Goal: Transaction & Acquisition: Book appointment/travel/reservation

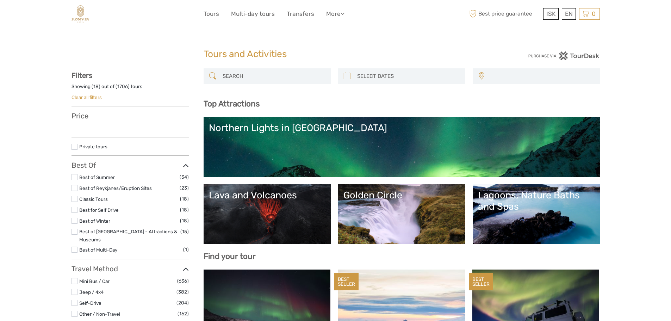
select select
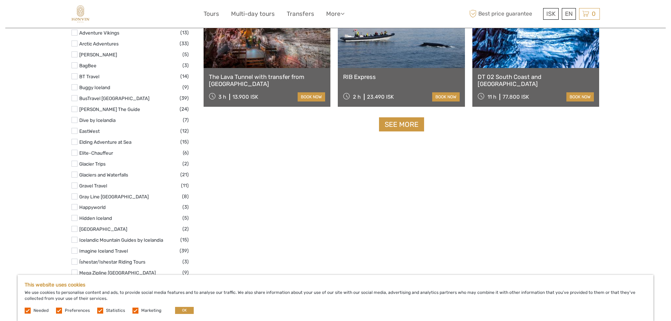
scroll to position [881, 0]
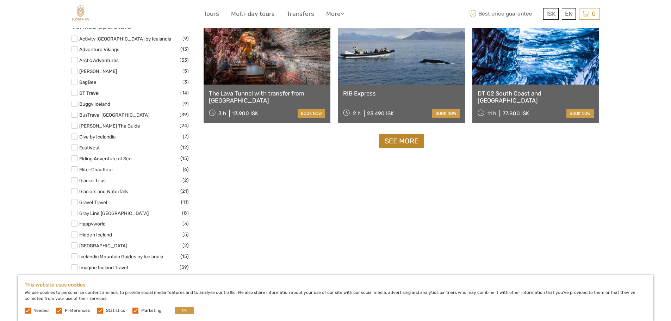
click at [403, 144] on link "See more" at bounding box center [401, 141] width 45 height 14
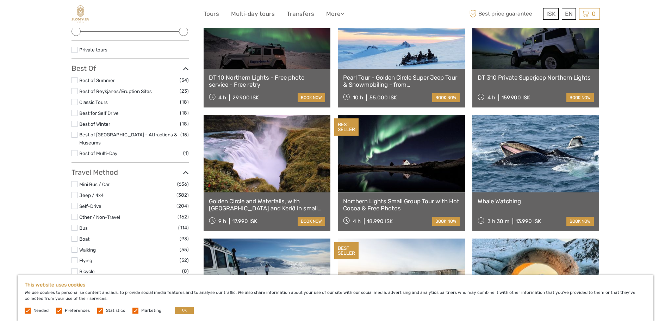
scroll to position [117, 0]
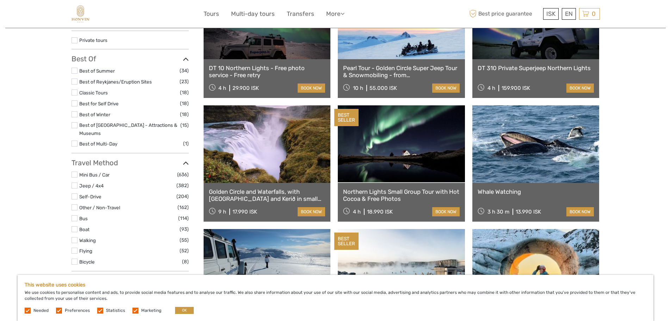
click at [546, 162] on link at bounding box center [535, 143] width 127 height 77
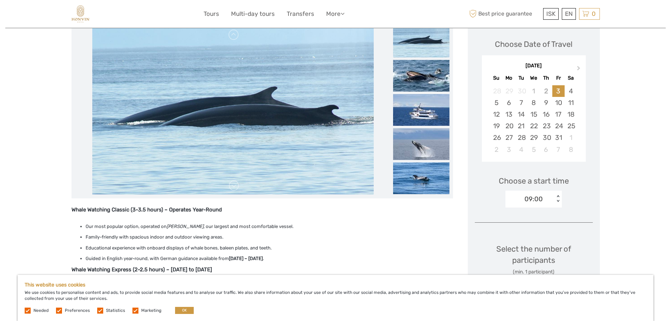
scroll to position [117, 0]
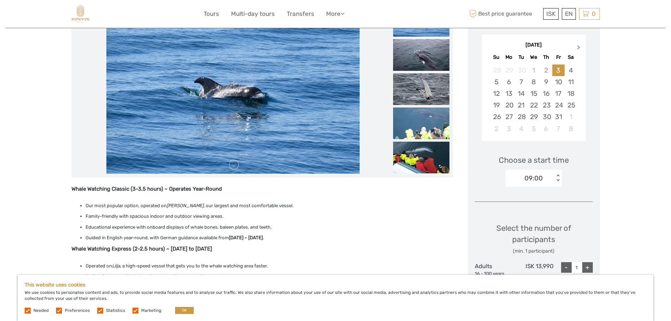
click at [579, 46] on button "Next Month" at bounding box center [579, 48] width 11 height 11
click at [489, 48] on span "Previous Month" at bounding box center [489, 49] width 0 height 10
click at [510, 107] on div "22" at bounding box center [509, 105] width 12 height 12
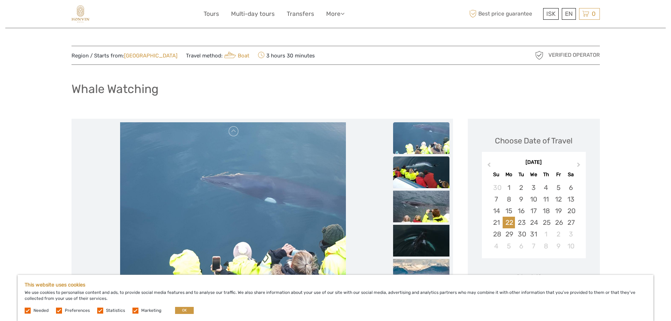
scroll to position [59, 0]
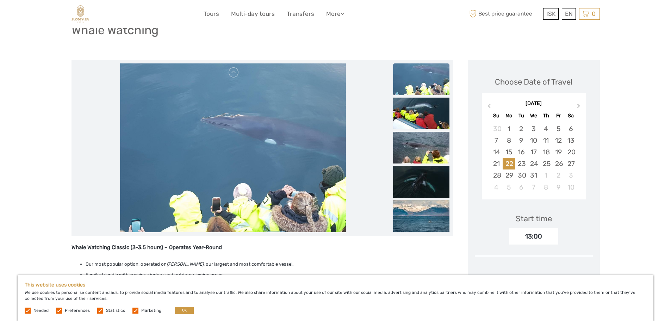
click at [430, 86] on img at bounding box center [421, 79] width 56 height 32
click at [430, 116] on img at bounding box center [421, 114] width 56 height 32
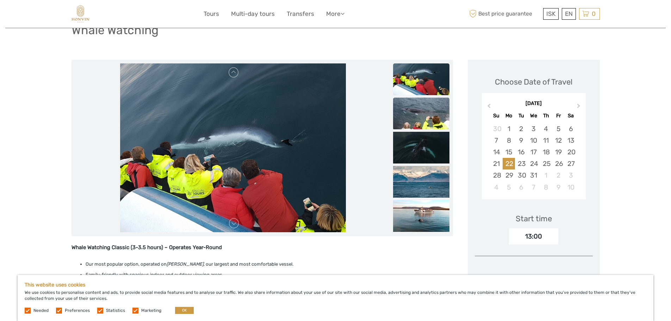
click at [422, 122] on img at bounding box center [421, 114] width 56 height 32
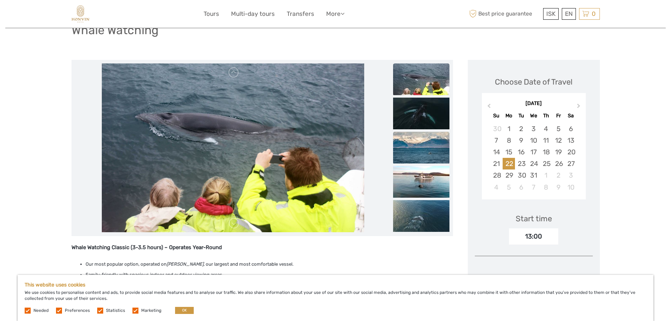
click at [422, 137] on img at bounding box center [421, 148] width 56 height 32
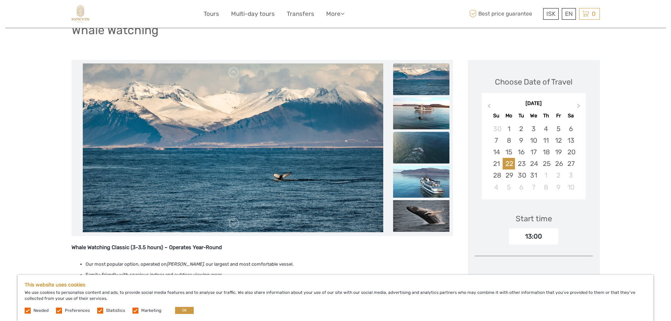
click at [422, 141] on img at bounding box center [421, 148] width 56 height 32
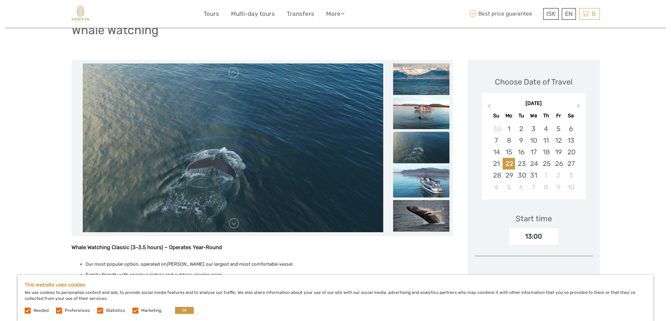
click at [422, 179] on img at bounding box center [421, 182] width 56 height 32
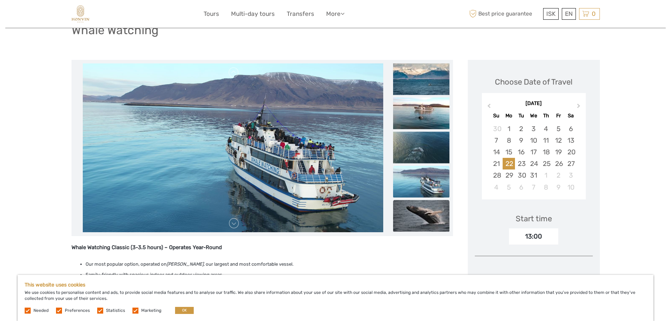
click at [424, 210] on img at bounding box center [421, 216] width 56 height 32
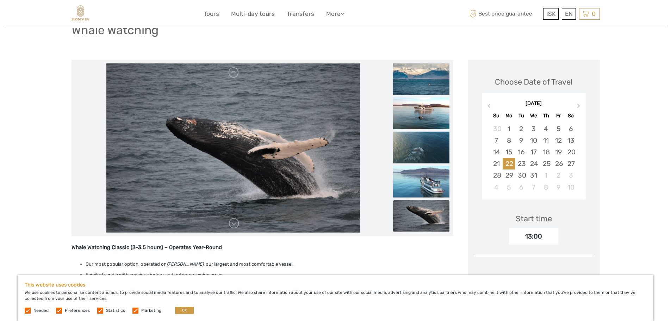
click at [425, 213] on img at bounding box center [421, 216] width 56 height 32
click at [236, 222] on link at bounding box center [233, 223] width 11 height 11
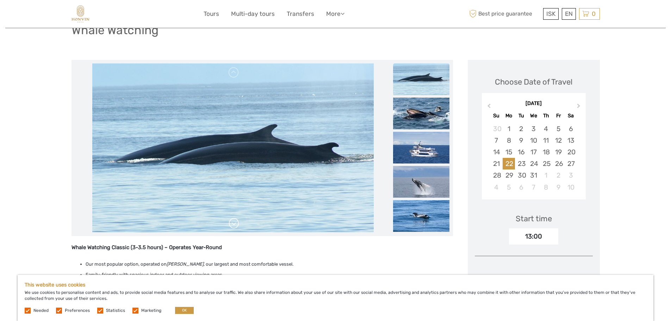
click at [235, 222] on link at bounding box center [233, 223] width 11 height 11
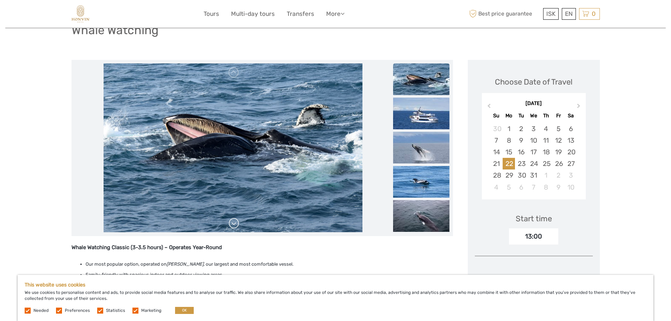
click at [235, 222] on link at bounding box center [233, 223] width 11 height 11
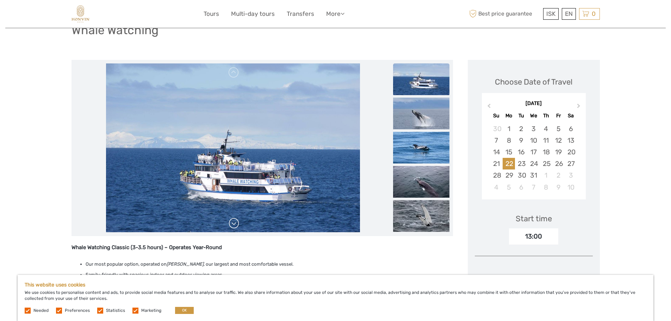
click at [235, 222] on link at bounding box center [233, 223] width 11 height 11
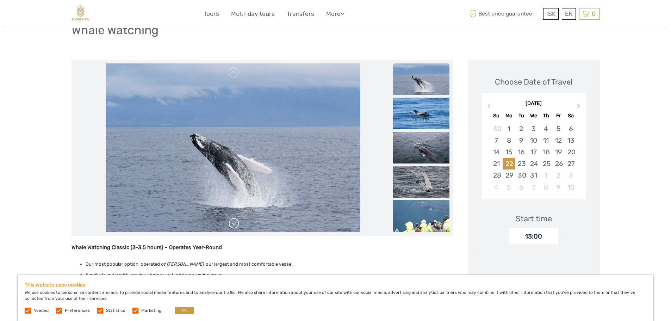
click at [235, 222] on link at bounding box center [233, 223] width 11 height 11
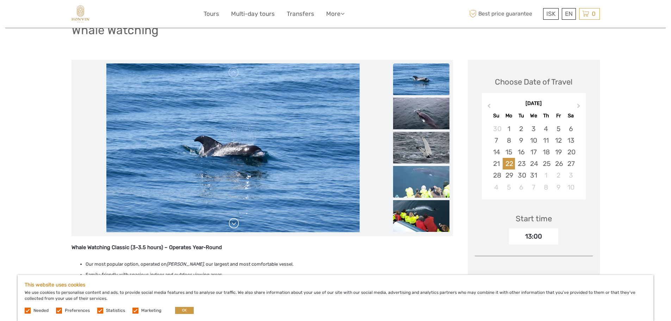
click at [235, 222] on link at bounding box center [233, 223] width 11 height 11
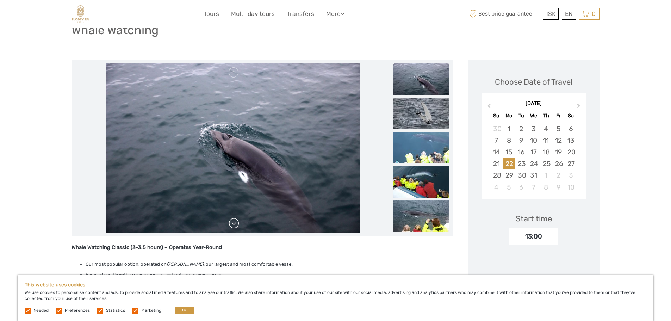
click at [235, 222] on link at bounding box center [233, 223] width 11 height 11
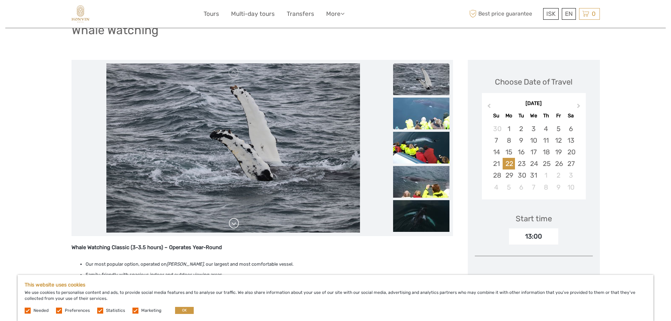
click at [235, 222] on link at bounding box center [233, 223] width 11 height 11
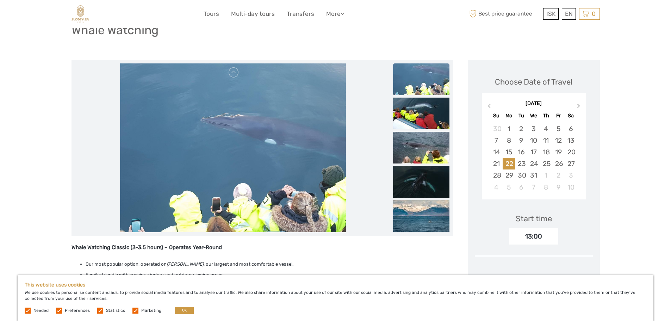
click at [235, 222] on link at bounding box center [233, 223] width 11 height 11
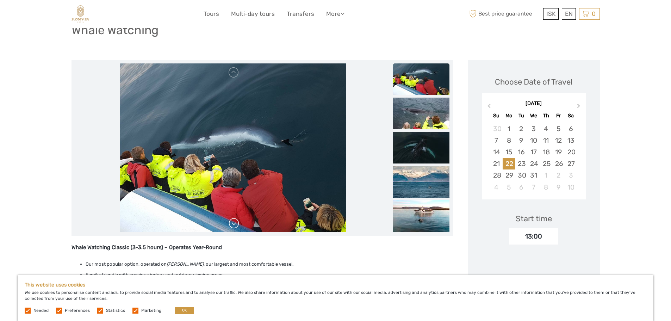
click at [235, 222] on link at bounding box center [233, 223] width 11 height 11
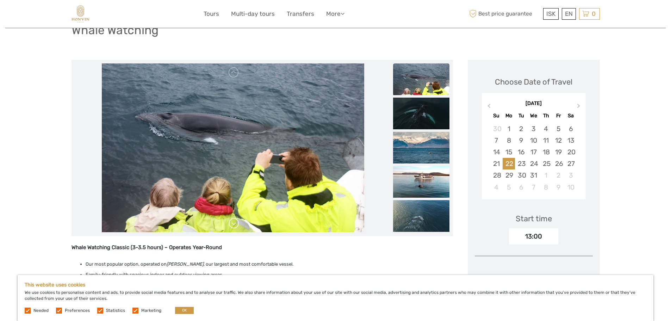
click at [235, 222] on link at bounding box center [233, 223] width 11 height 11
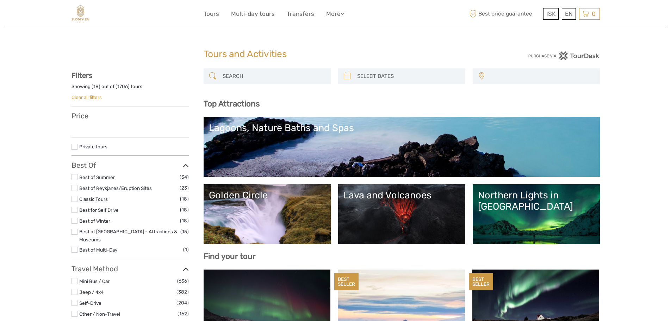
select select
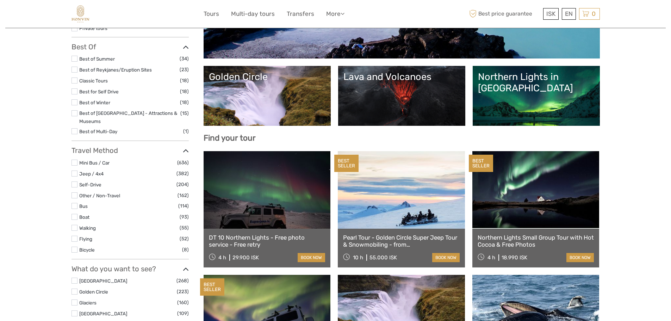
scroll to position [117, 0]
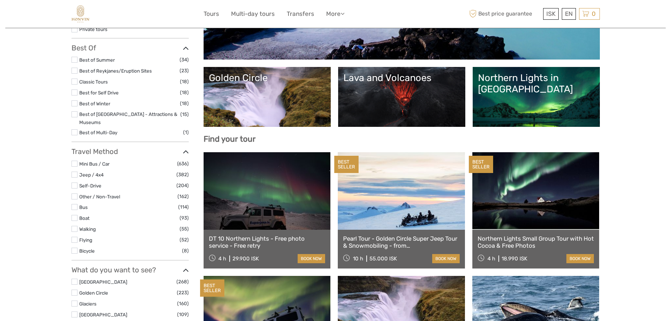
select select
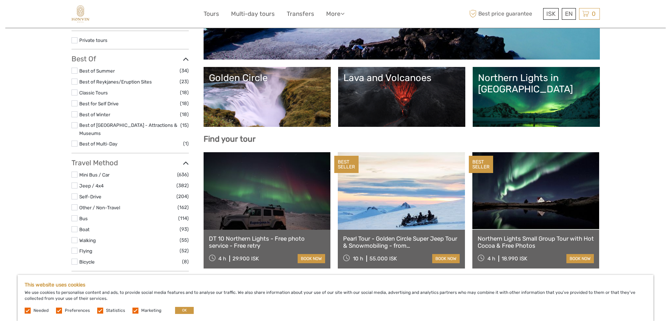
scroll to position [0, 0]
click at [185, 310] on button "OK" at bounding box center [184, 310] width 19 height 7
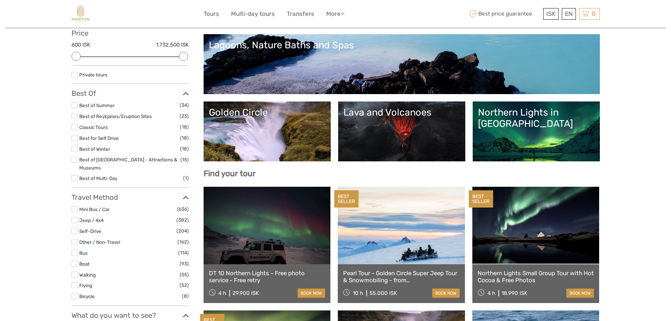
scroll to position [58, 0]
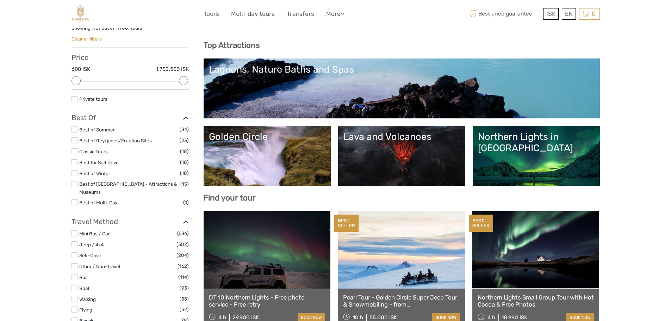
click at [302, 137] on div "Golden Circle" at bounding box center [267, 136] width 117 height 11
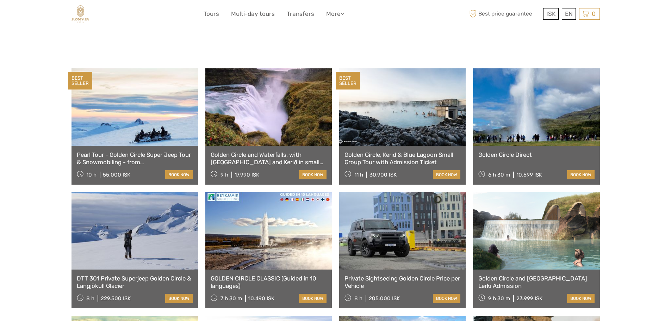
scroll to position [352, 0]
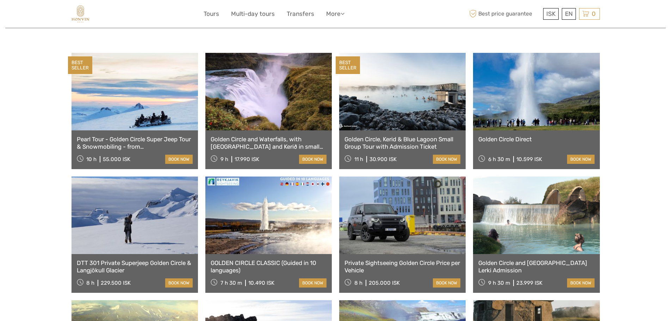
click at [437, 136] on link "Golden Circle, Kerid & Blue Lagoon Small Group Tour with Admission Ticket" at bounding box center [403, 143] width 116 height 14
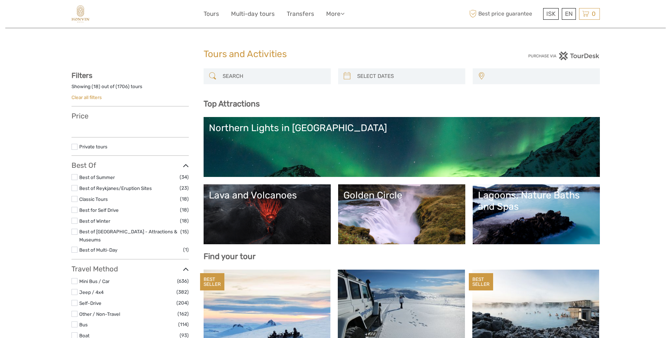
select select
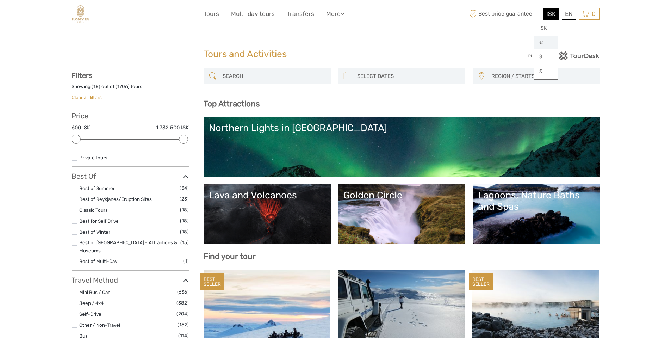
click at [540, 45] on link "€" at bounding box center [546, 42] width 24 height 13
click at [75, 229] on label at bounding box center [75, 232] width 6 height 6
click at [0, 0] on input "checkbox" at bounding box center [0, 0] width 0 height 0
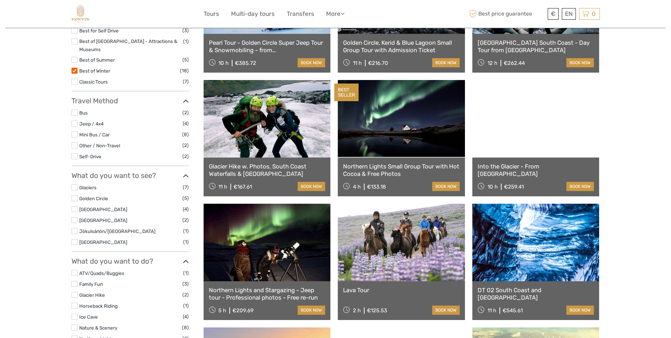
scroll to position [216, 0]
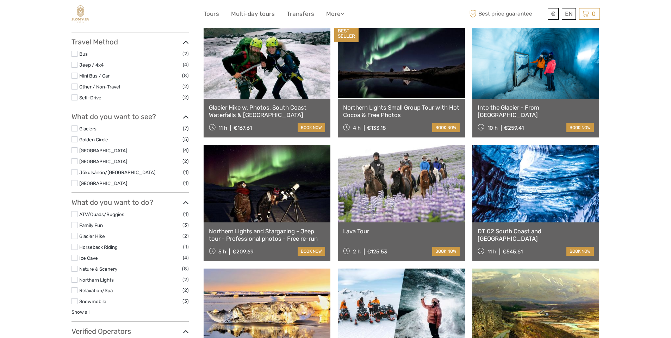
click at [74, 222] on label at bounding box center [75, 225] width 6 height 6
click at [0, 0] on input "checkbox" at bounding box center [0, 0] width 0 height 0
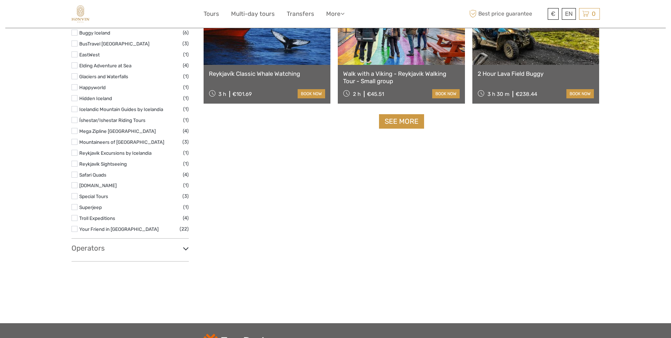
scroll to position [804, 0]
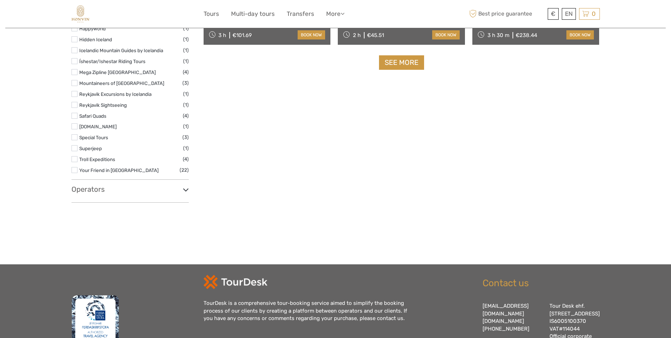
click at [167, 187] on div "Operators Absorb Iceland (4) Adrenalin (1) Arctic Rafting (1) Arctic Sea Tours …" at bounding box center [130, 194] width 117 height 18
click at [186, 185] on icon at bounding box center [186, 190] width 6 height 10
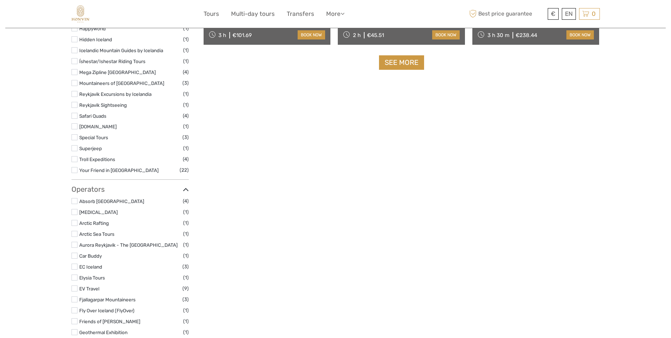
click at [186, 185] on icon at bounding box center [186, 190] width 6 height 10
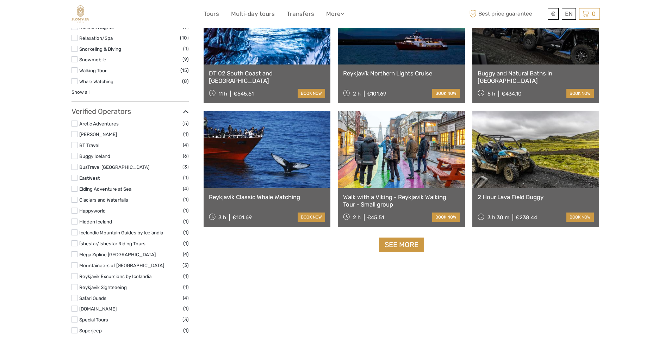
scroll to position [646, 0]
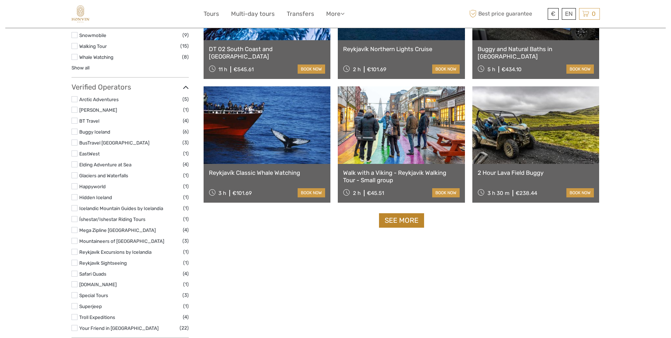
click at [396, 220] on link "See more" at bounding box center [401, 220] width 45 height 14
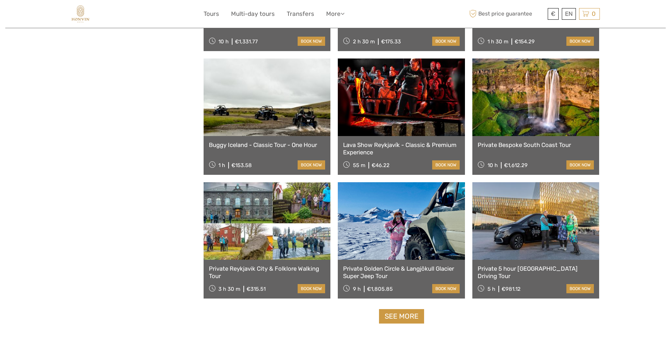
scroll to position [1350, 0]
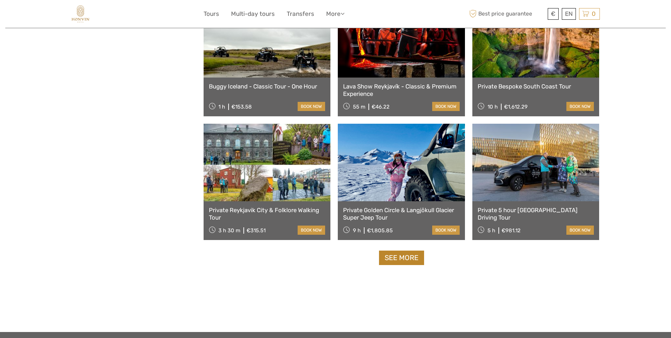
click at [389, 257] on link "See more" at bounding box center [401, 257] width 45 height 14
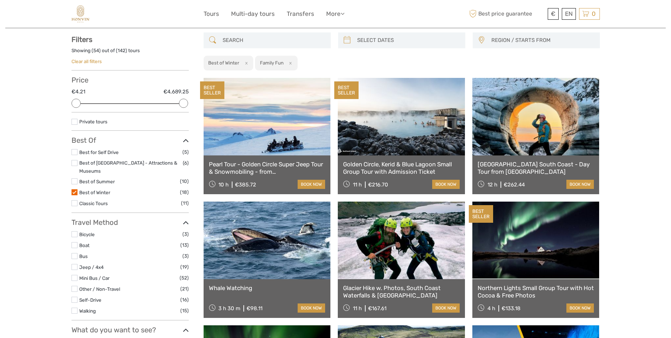
scroll to position [59, 0]
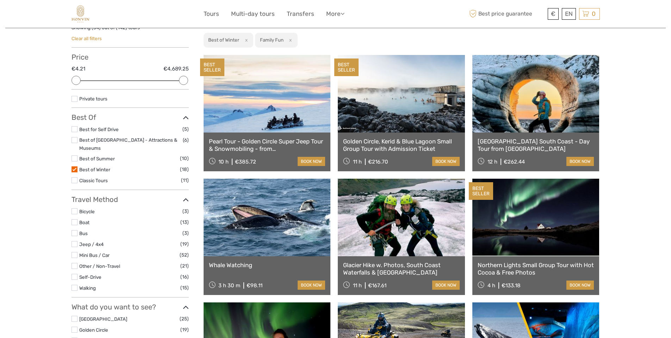
click at [283, 228] on link at bounding box center [267, 217] width 127 height 77
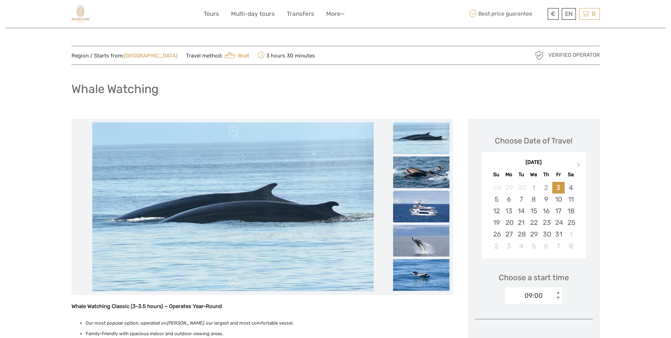
click at [430, 205] on img at bounding box center [421, 207] width 56 height 32
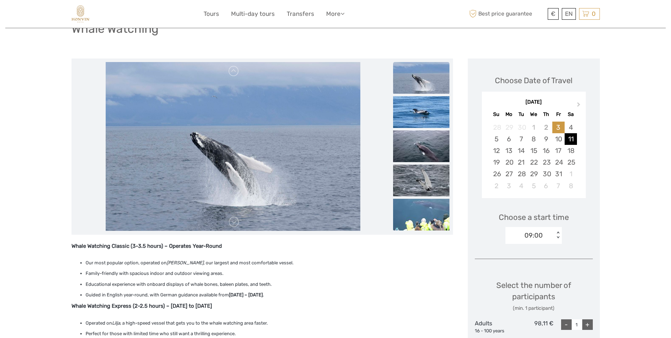
scroll to position [59, 0]
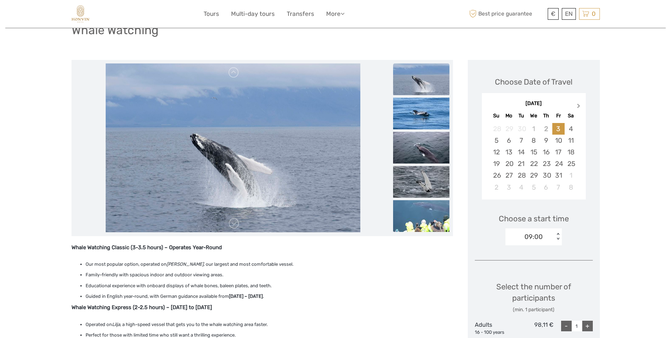
click at [577, 108] on button "Next Month" at bounding box center [579, 107] width 11 height 11
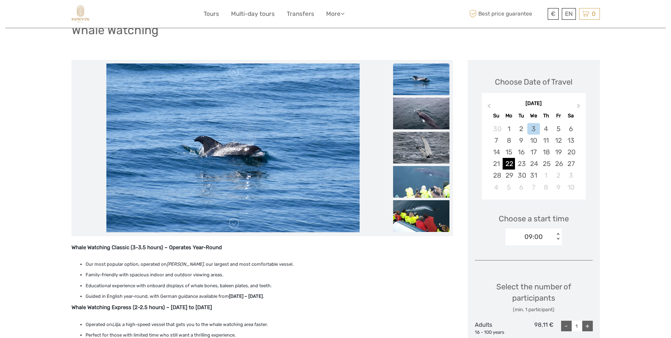
click at [513, 165] on div "22" at bounding box center [509, 164] width 12 height 12
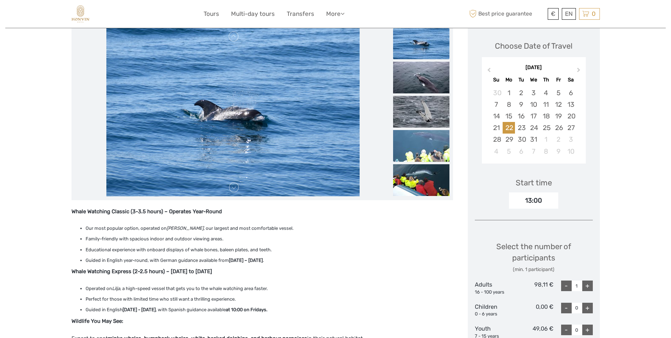
scroll to position [117, 0]
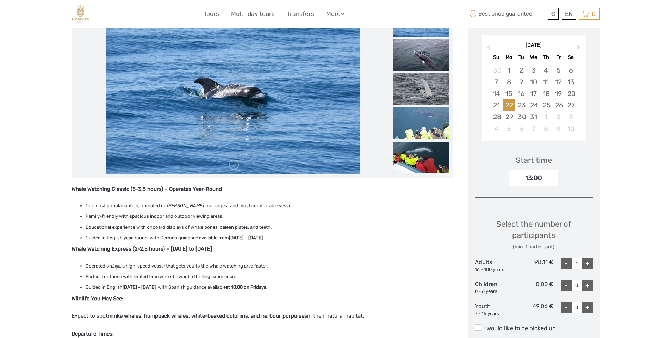
click at [534, 179] on div "13:00" at bounding box center [533, 178] width 49 height 16
click at [613, 200] on div "Region / Starts from: Capital Region Travel method: Boat 3 hours 30 minutes Ver…" at bounding box center [335, 326] width 660 height 886
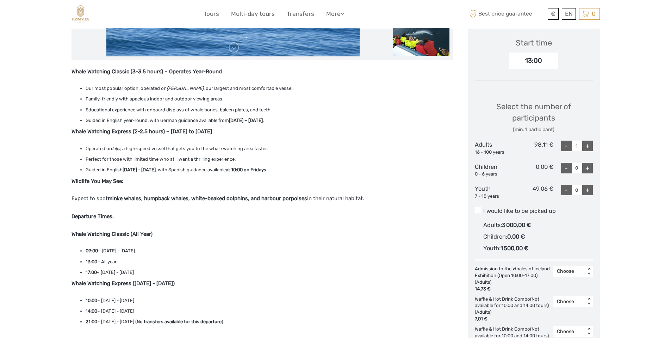
scroll to position [235, 0]
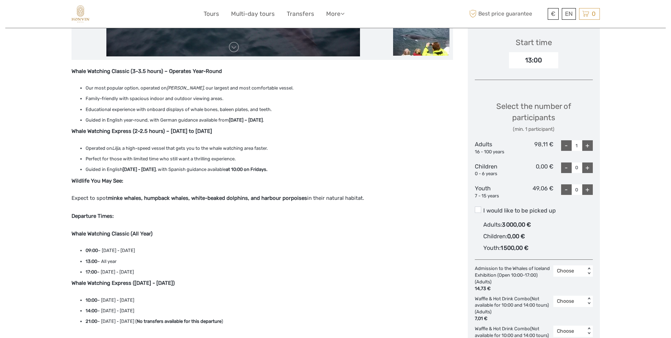
click at [587, 194] on div "+" at bounding box center [587, 189] width 11 height 11
type input "1"
click at [584, 149] on div "+" at bounding box center [587, 145] width 11 height 11
type input "2"
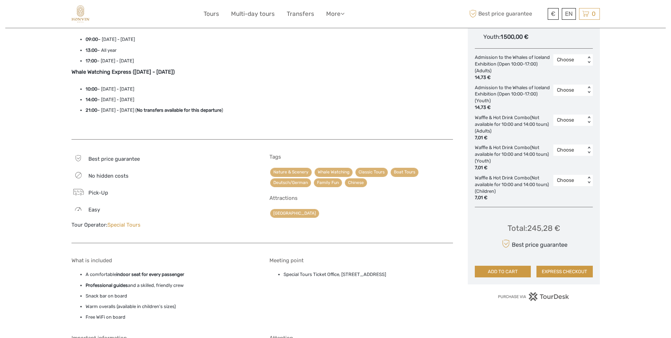
scroll to position [470, 0]
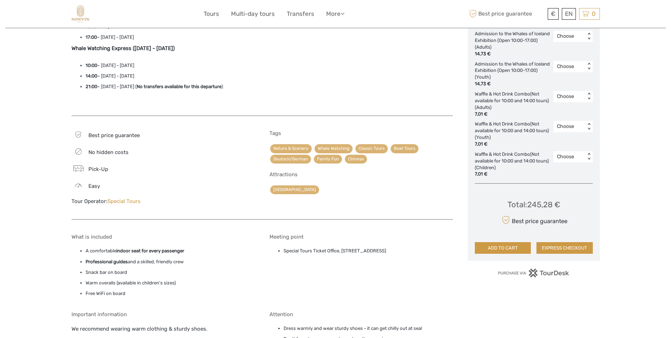
drag, startPoint x: 343, startPoint y: 252, endPoint x: 390, endPoint y: 250, distance: 47.2
click at [390, 250] on li "Special Tours Ticket Office, [STREET_ADDRESS]" at bounding box center [368, 251] width 169 height 8
copy li "[STREET_ADDRESS]"
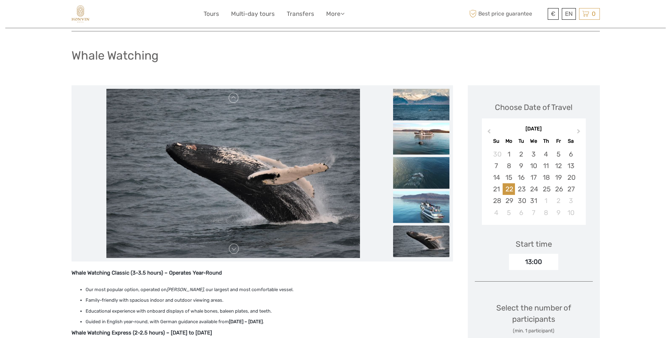
scroll to position [59, 0]
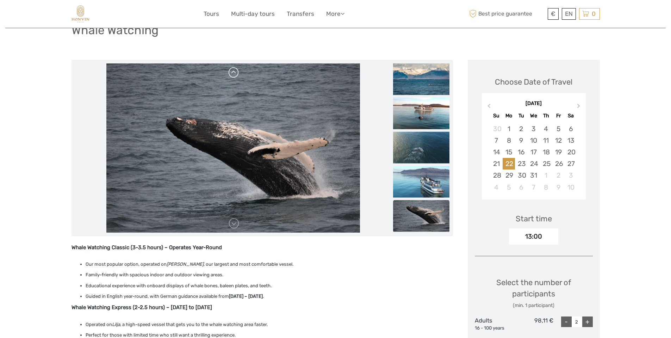
click at [236, 74] on link at bounding box center [233, 72] width 11 height 11
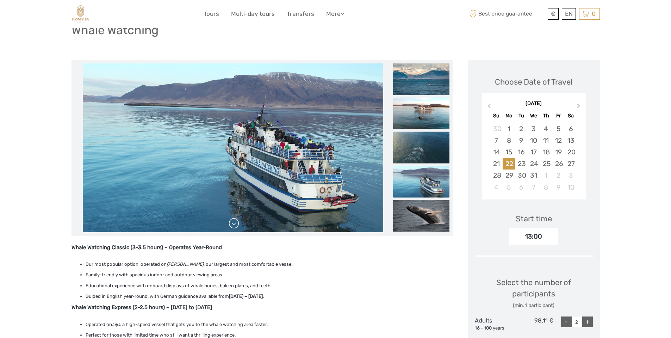
click at [237, 228] on link at bounding box center [233, 223] width 11 height 11
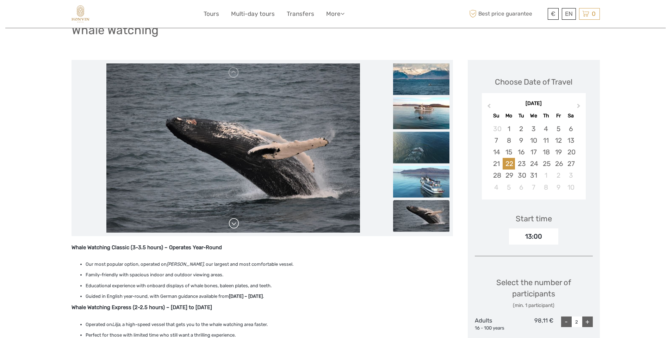
click at [237, 228] on link at bounding box center [233, 223] width 11 height 11
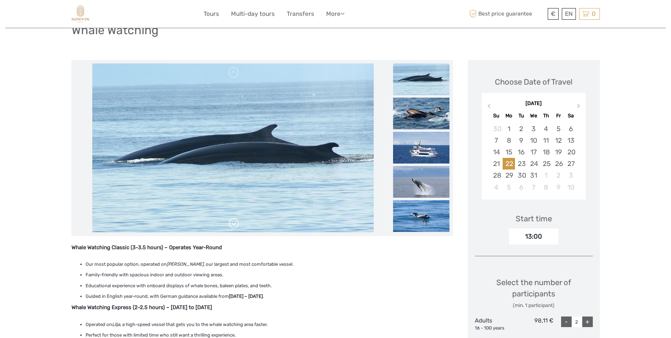
click at [237, 228] on link at bounding box center [233, 223] width 11 height 11
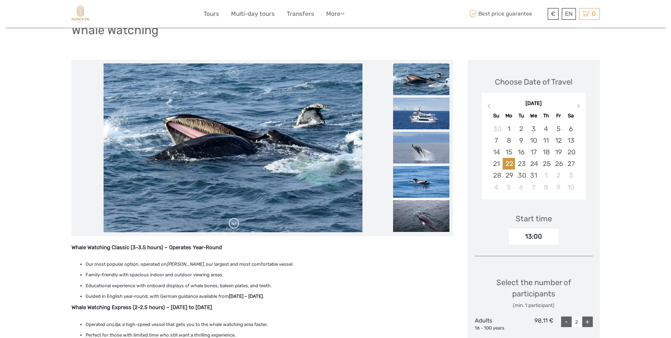
click at [237, 228] on link at bounding box center [233, 223] width 11 height 11
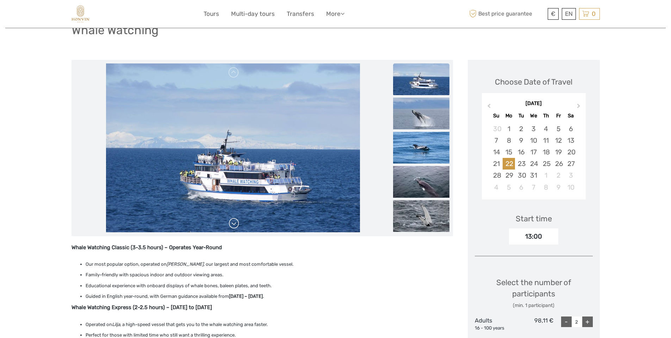
click at [237, 228] on link at bounding box center [233, 223] width 11 height 11
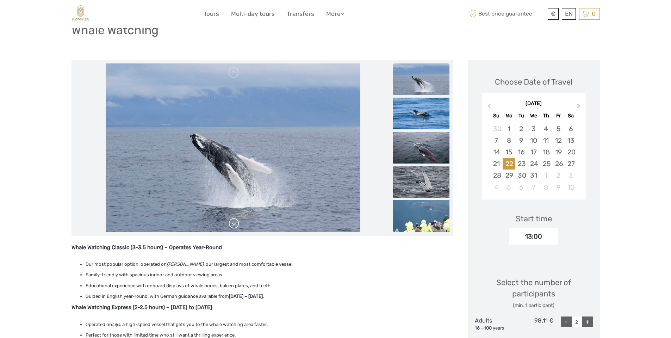
click at [237, 228] on link at bounding box center [233, 223] width 11 height 11
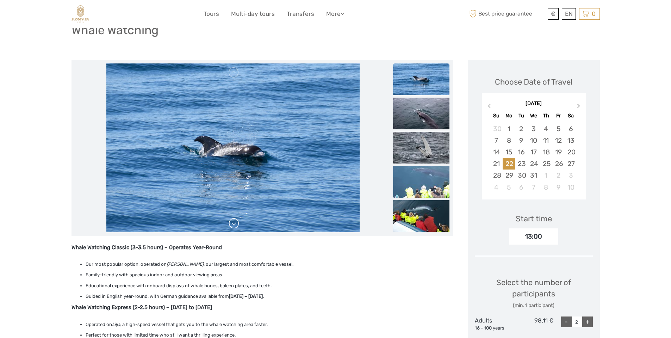
click at [237, 228] on link at bounding box center [233, 223] width 11 height 11
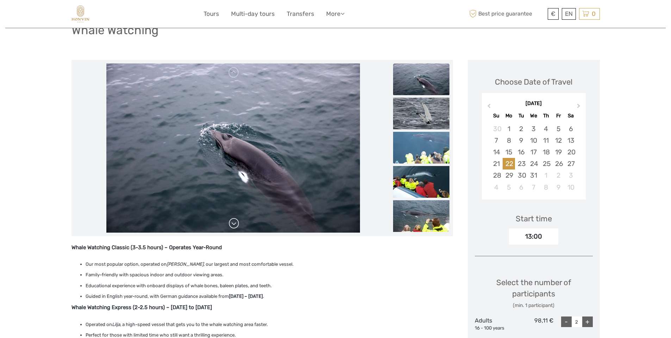
click at [237, 228] on link at bounding box center [233, 223] width 11 height 11
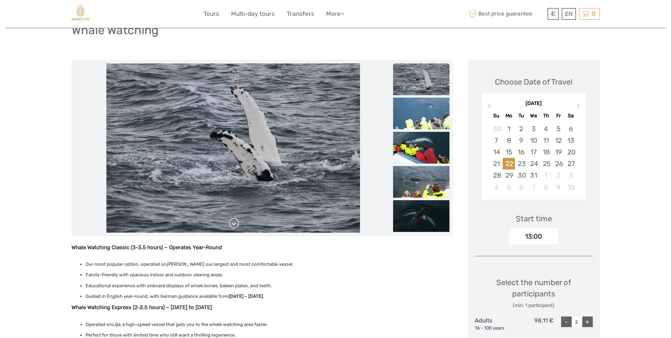
click at [237, 227] on link at bounding box center [233, 223] width 11 height 11
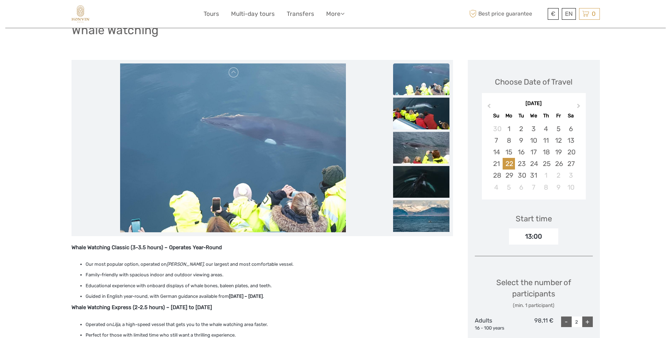
click at [237, 227] on link at bounding box center [233, 223] width 11 height 11
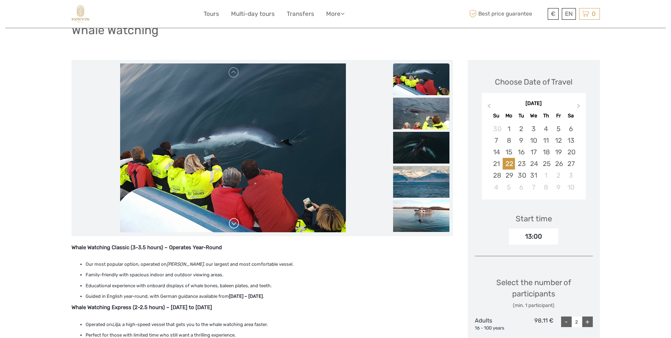
click at [237, 227] on link at bounding box center [233, 223] width 11 height 11
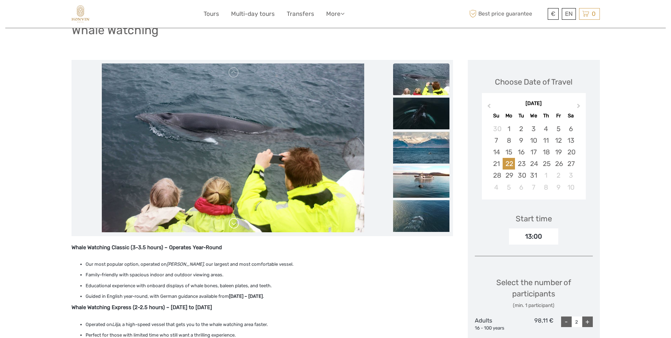
click at [237, 227] on link at bounding box center [233, 223] width 11 height 11
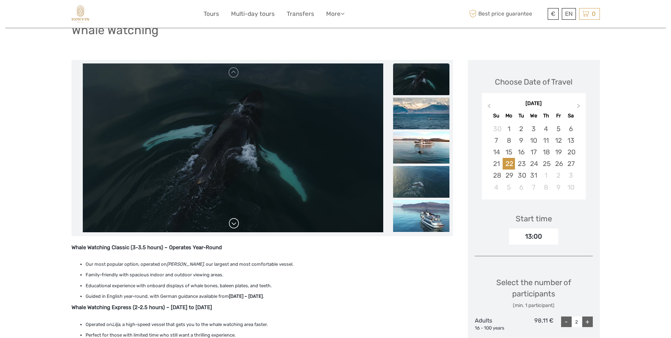
click at [237, 227] on link at bounding box center [233, 223] width 11 height 11
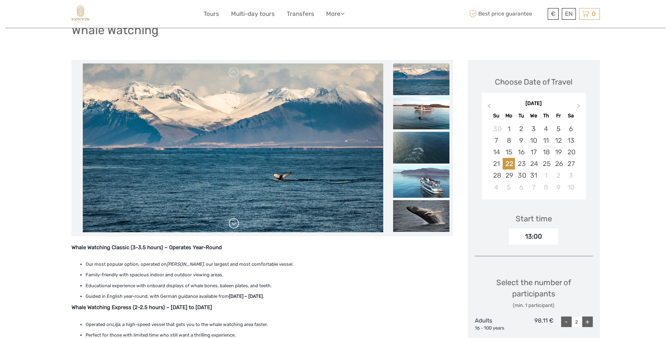
click at [237, 227] on link at bounding box center [233, 223] width 11 height 11
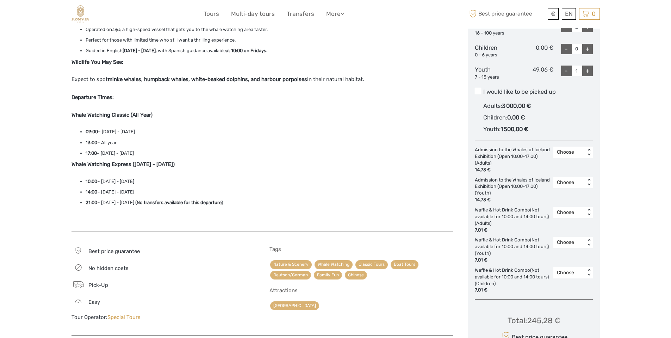
scroll to position [411, 0]
